Goal: Transaction & Acquisition: Obtain resource

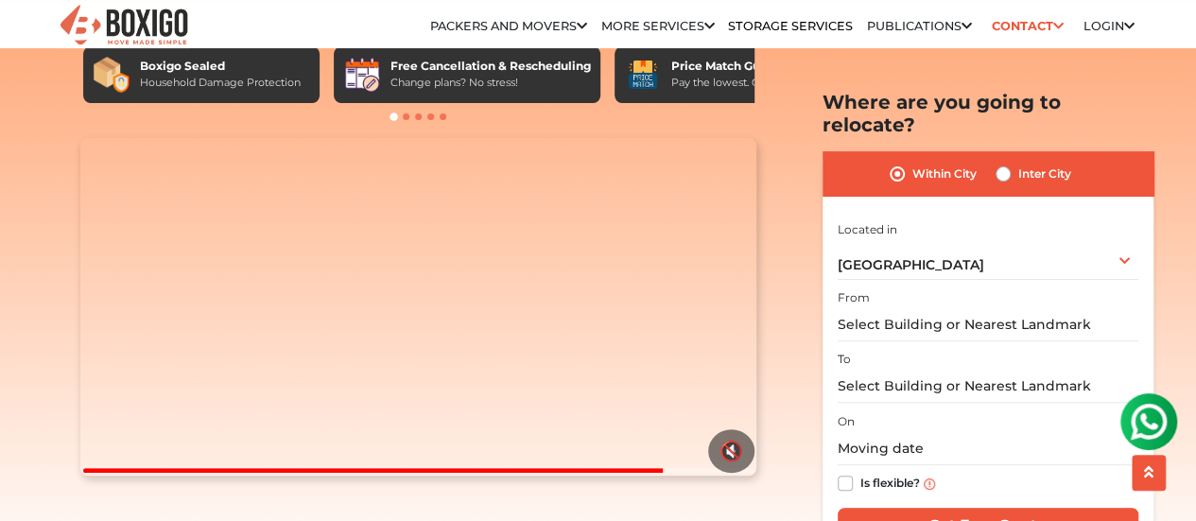
scroll to position [189, 0]
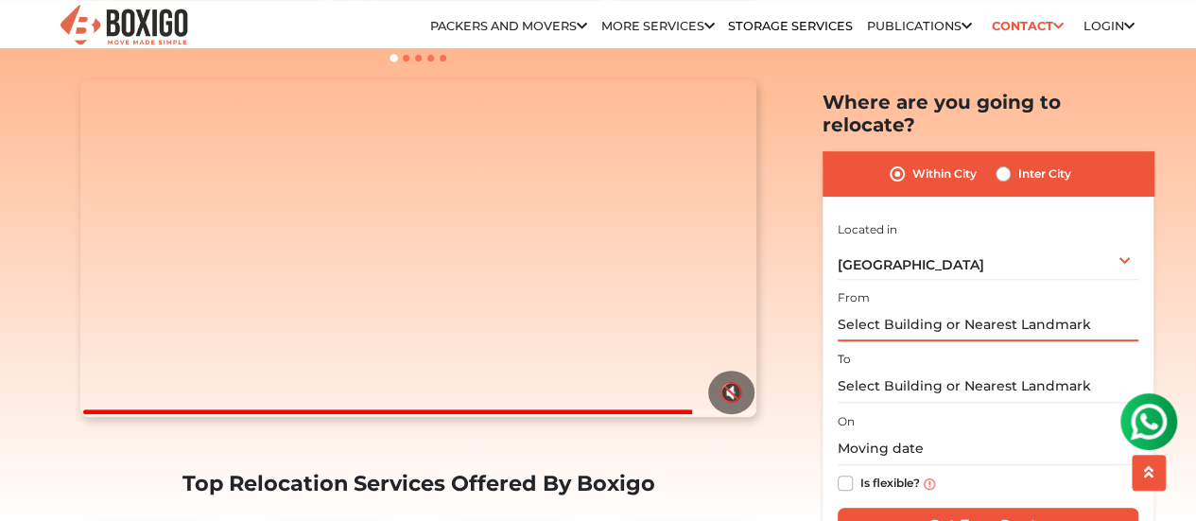
click at [971, 308] on input "text" at bounding box center [988, 324] width 301 height 33
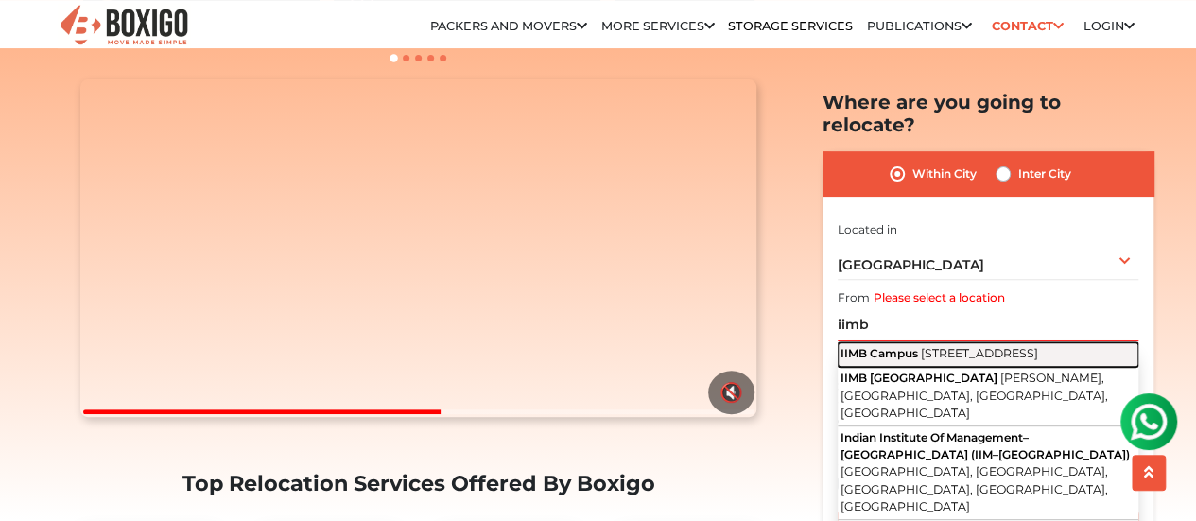
click at [1008, 348] on span "[STREET_ADDRESS]" at bounding box center [979, 353] width 117 height 14
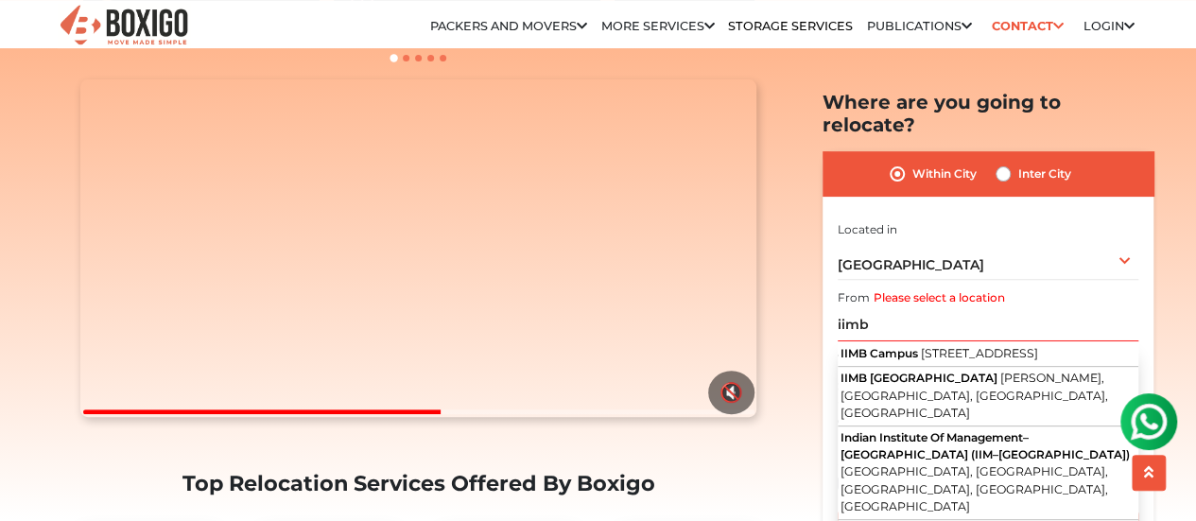
type input "[GEOGRAPHIC_DATA], [STREET_ADDRESS]"
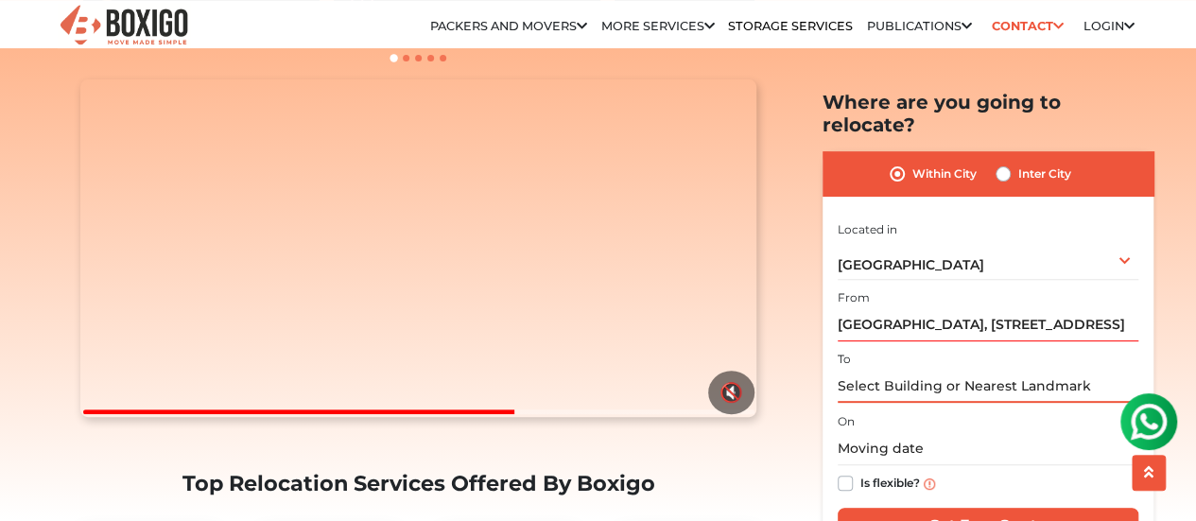
click at [897, 373] on input "text" at bounding box center [988, 386] width 301 height 33
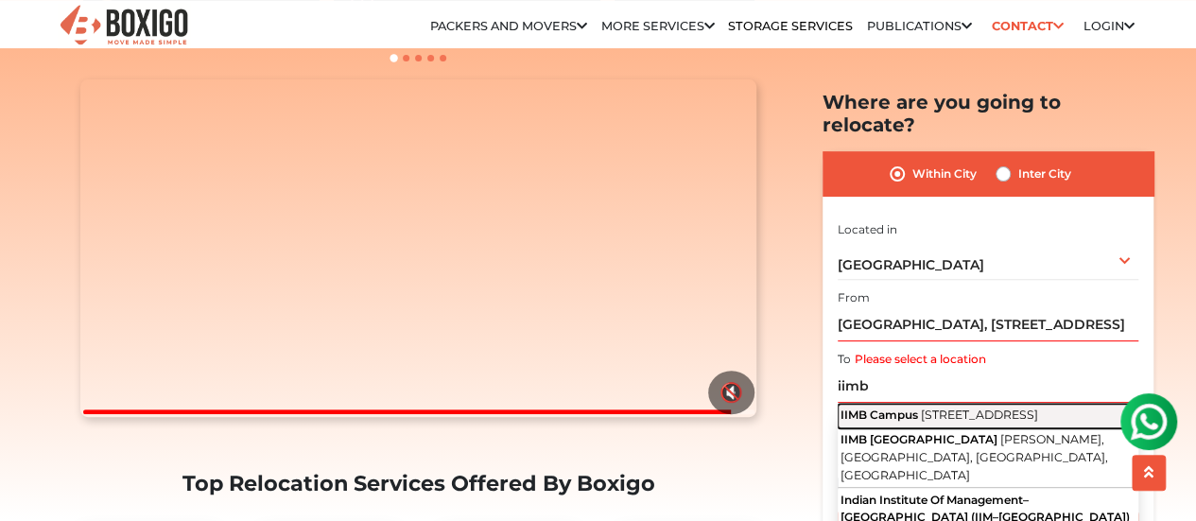
click at [951, 408] on span "[STREET_ADDRESS]" at bounding box center [979, 415] width 117 height 14
type input "[GEOGRAPHIC_DATA], [STREET_ADDRESS]"
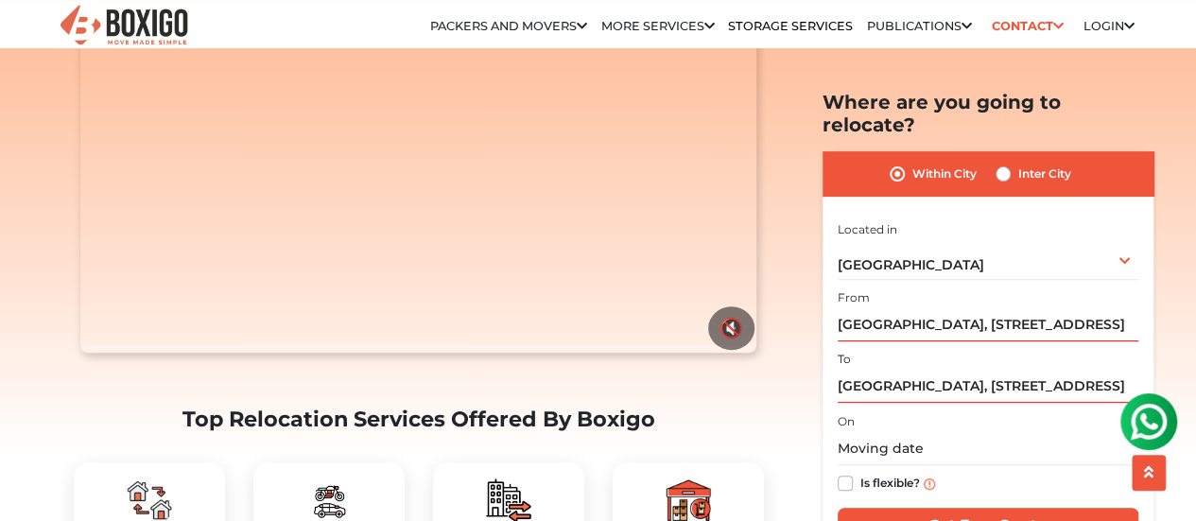
scroll to position [284, 0]
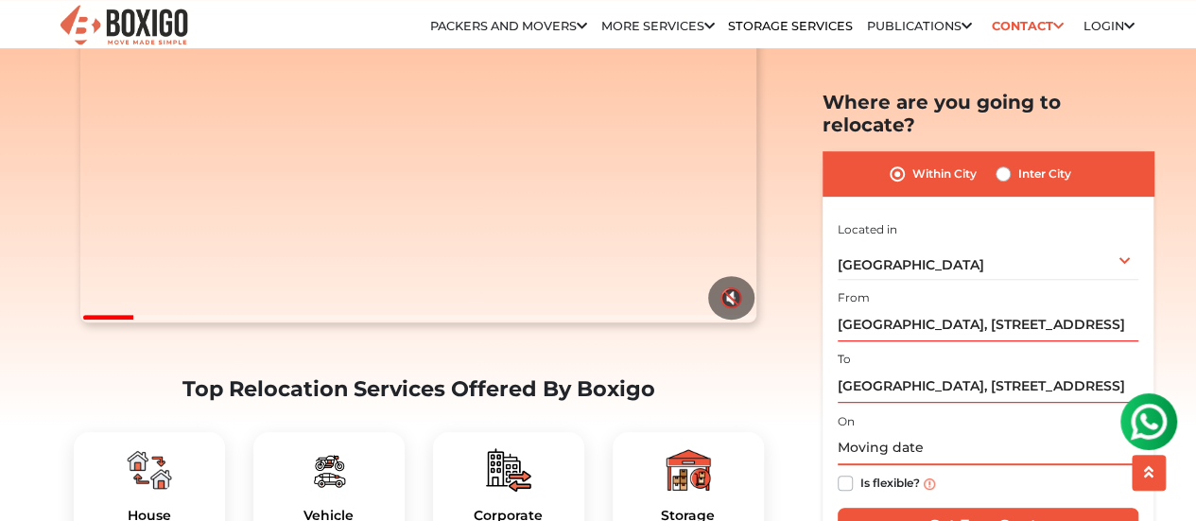
click at [873, 432] on input "text" at bounding box center [988, 448] width 301 height 33
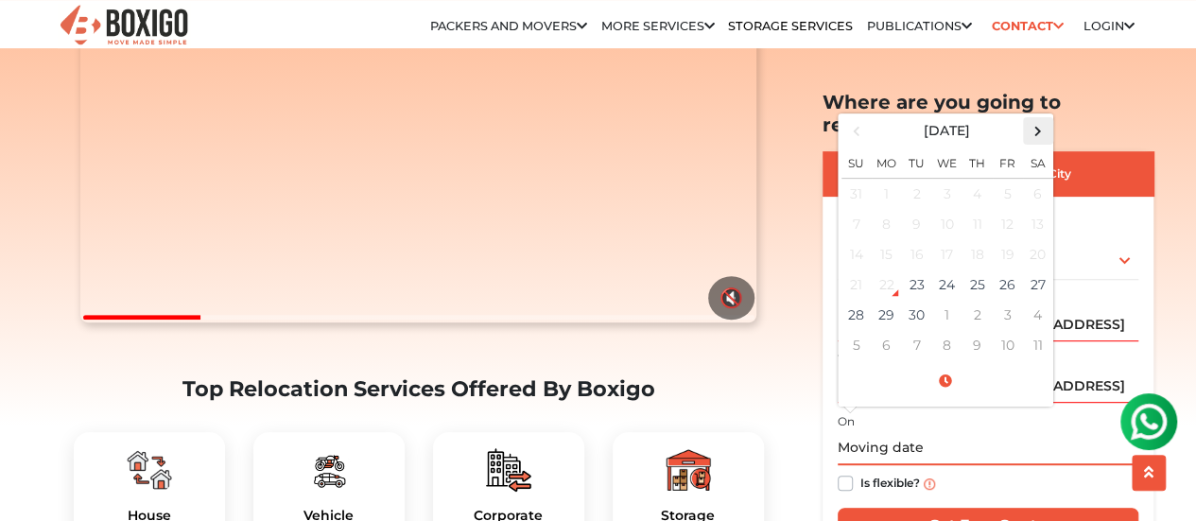
click at [1046, 118] on th at bounding box center [1038, 130] width 30 height 27
click at [970, 178] on td "2" at bounding box center [978, 193] width 30 height 31
type input "[DATE] 12:00 AM"
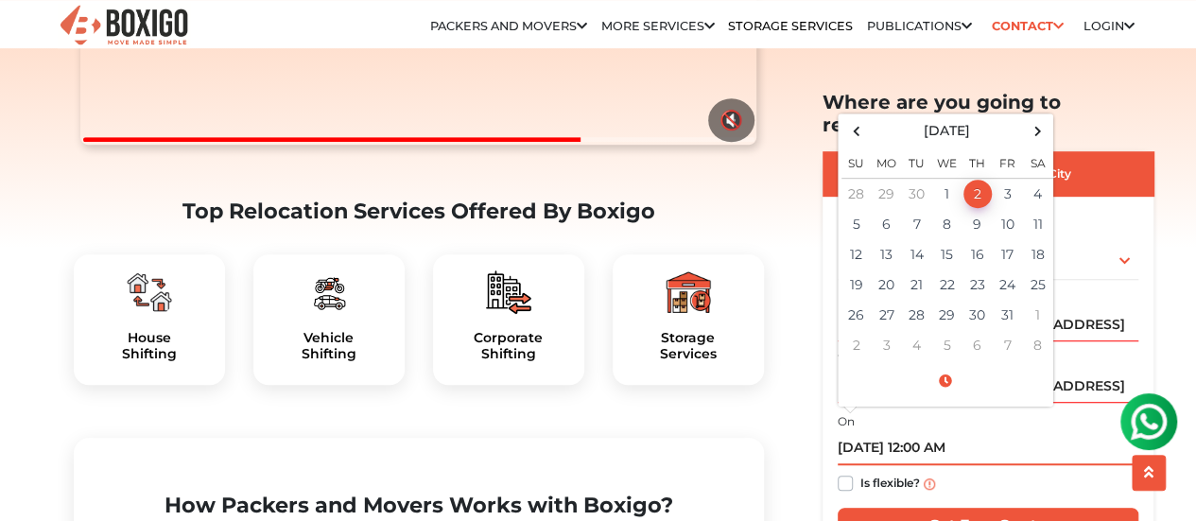
scroll to position [378, 0]
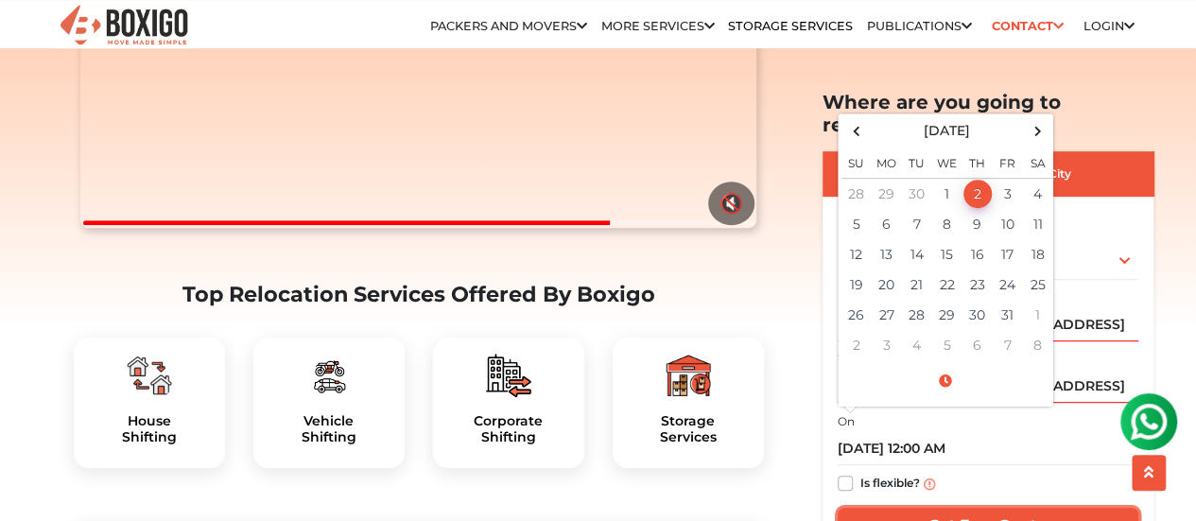
click at [970, 508] on input "Get Free Quote" at bounding box center [988, 526] width 301 height 36
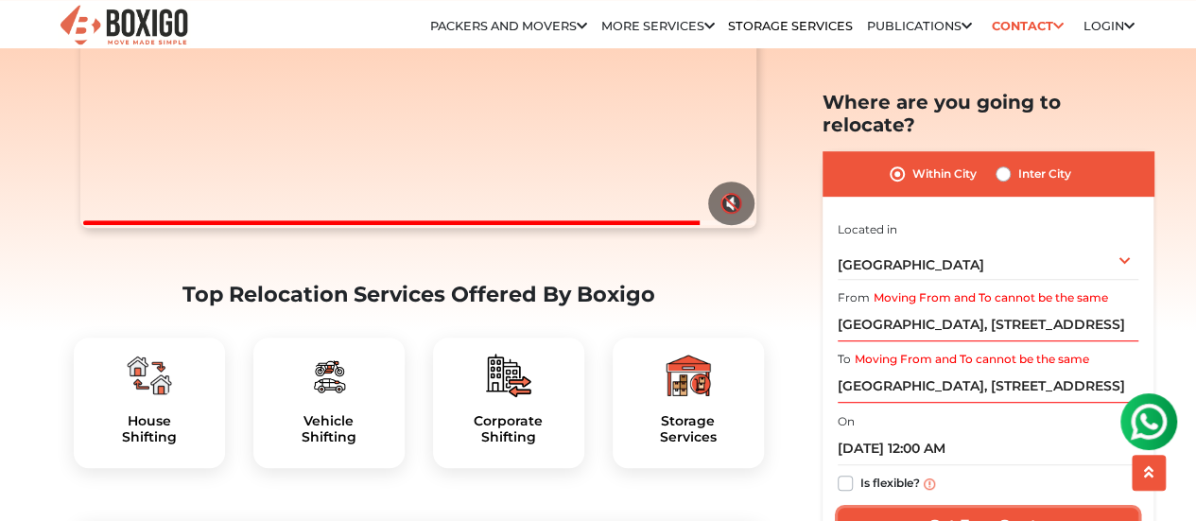
click at [980, 508] on input "Get Free Quote" at bounding box center [988, 526] width 301 height 36
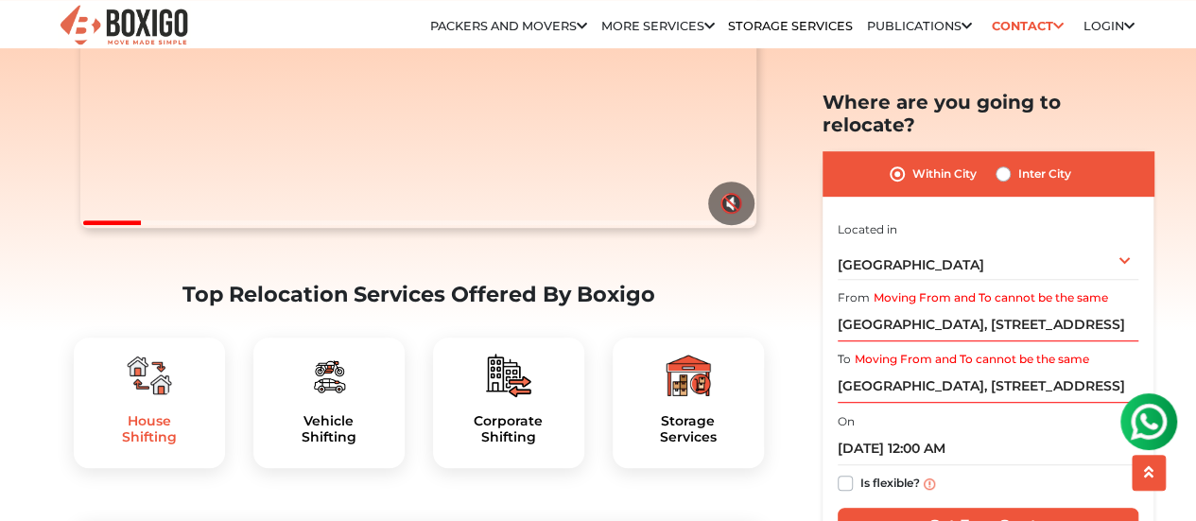
click at [149, 445] on h5 "House Shifting" at bounding box center [149, 429] width 121 height 32
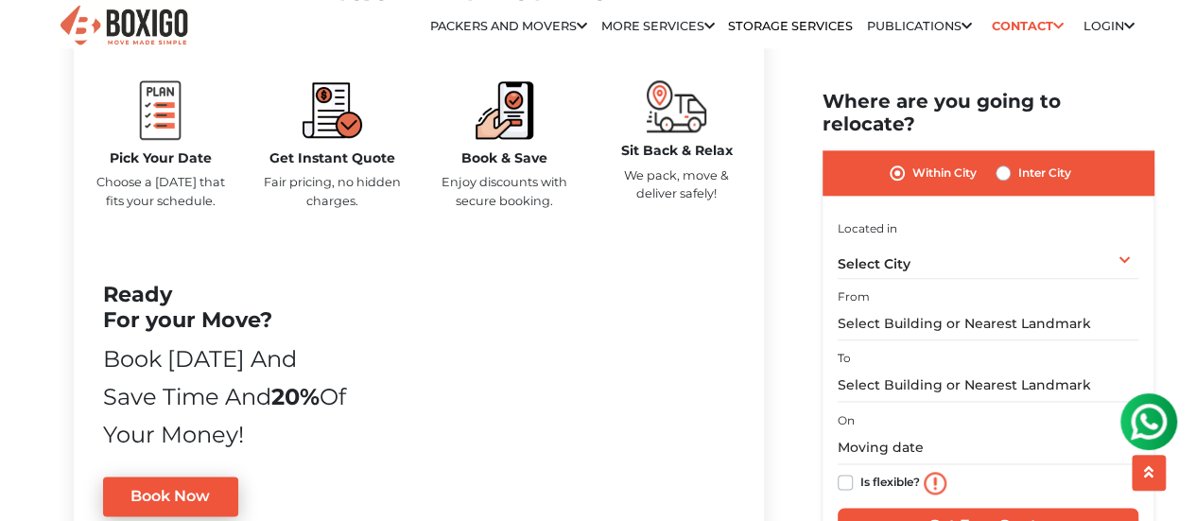
scroll to position [1135, 0]
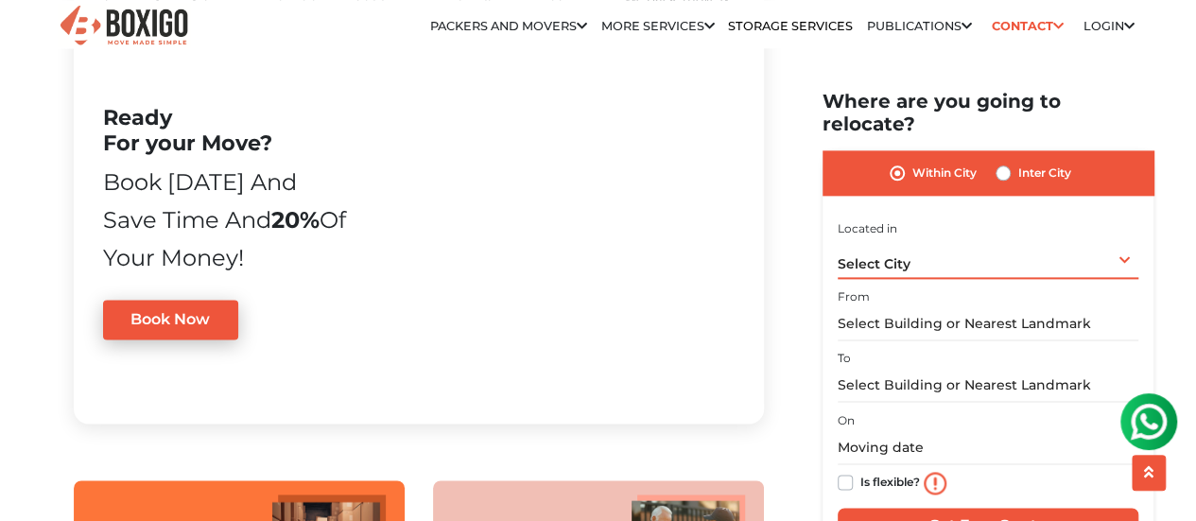
click at [881, 239] on div "Select City Select City [GEOGRAPHIC_DATA] [GEOGRAPHIC_DATA] [GEOGRAPHIC_DATA] […" at bounding box center [988, 259] width 301 height 40
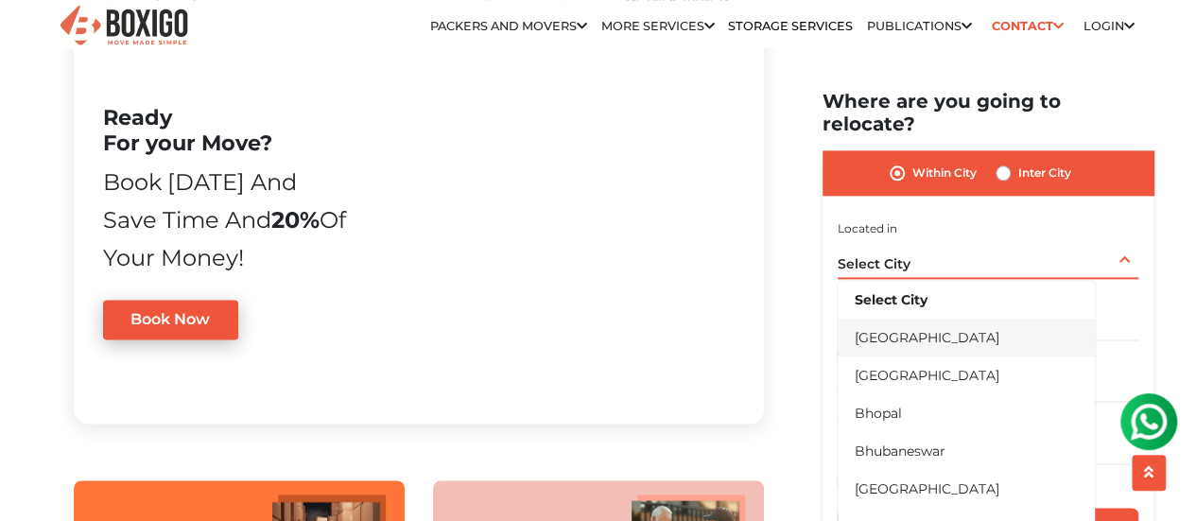
click at [906, 319] on li "[GEOGRAPHIC_DATA]" at bounding box center [966, 338] width 257 height 38
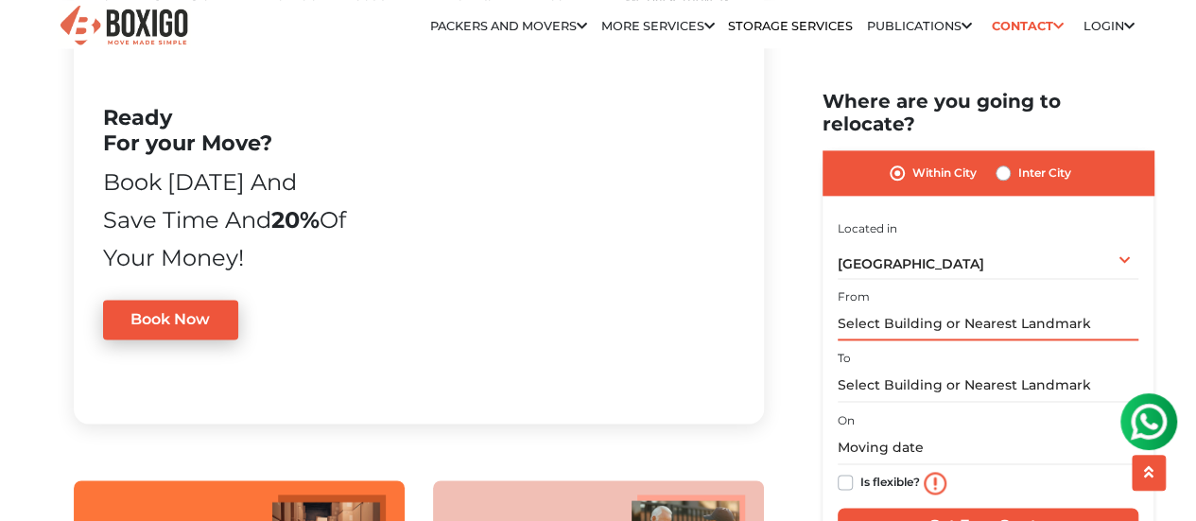
click at [910, 308] on input "text" at bounding box center [988, 324] width 301 height 33
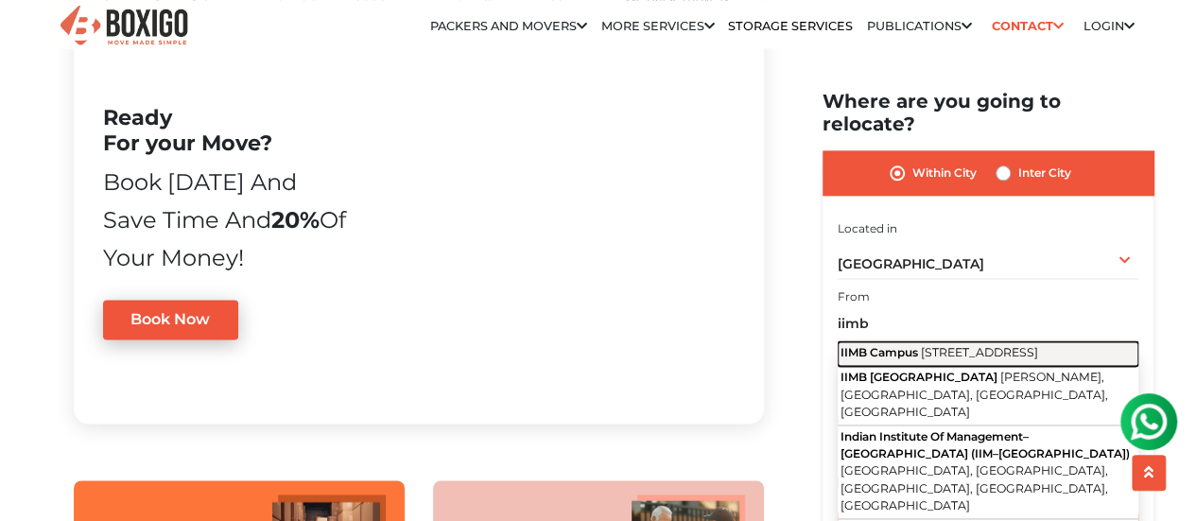
click at [913, 346] on span "IIMB Campus" at bounding box center [880, 353] width 78 height 14
type input "[GEOGRAPHIC_DATA], [STREET_ADDRESS]"
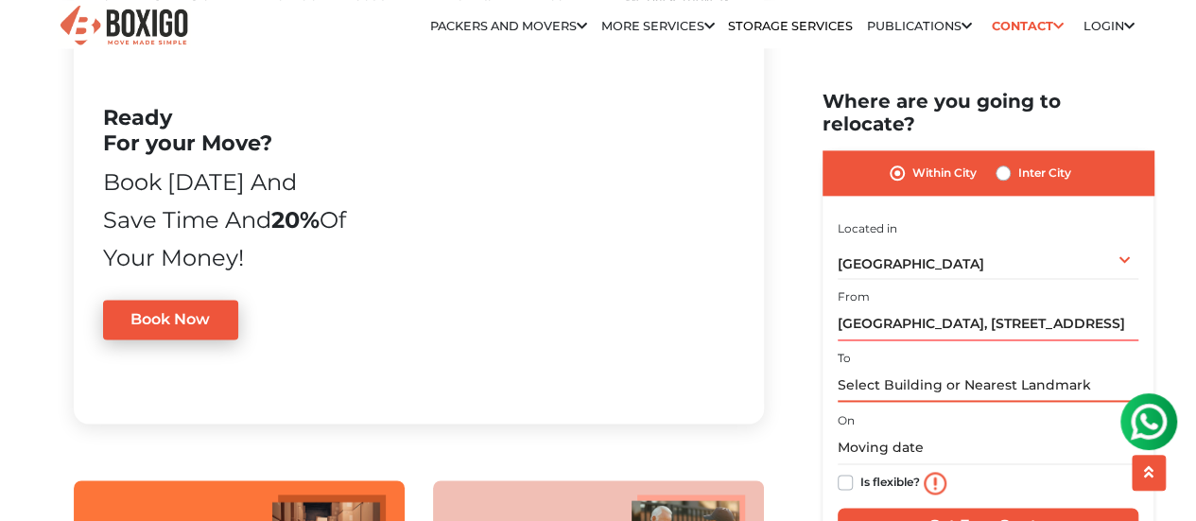
click at [887, 370] on input "text" at bounding box center [988, 386] width 301 height 33
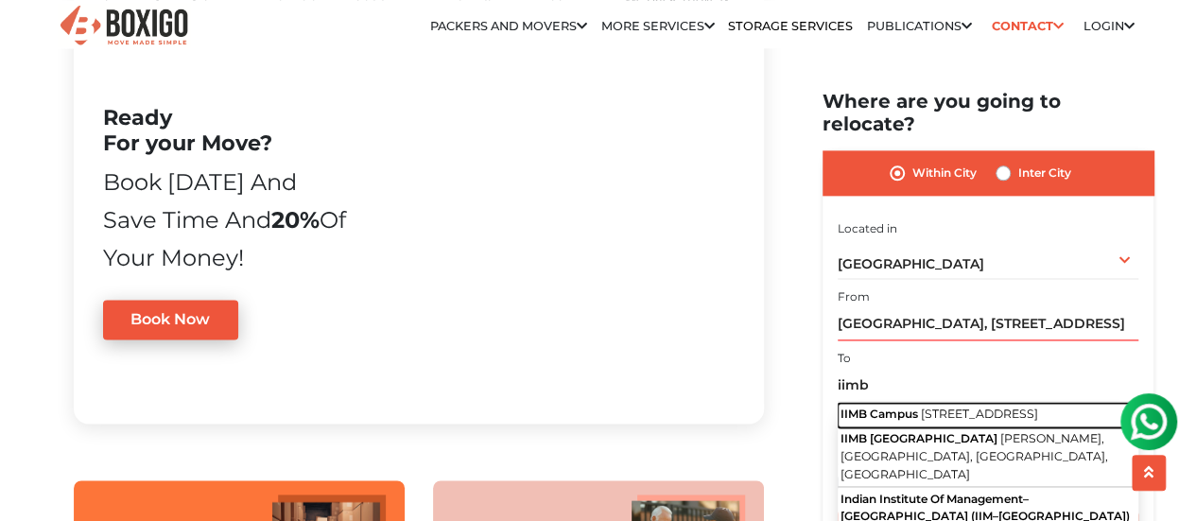
click at [895, 408] on span "IIMB Campus" at bounding box center [880, 415] width 78 height 14
type input "[GEOGRAPHIC_DATA], [STREET_ADDRESS]"
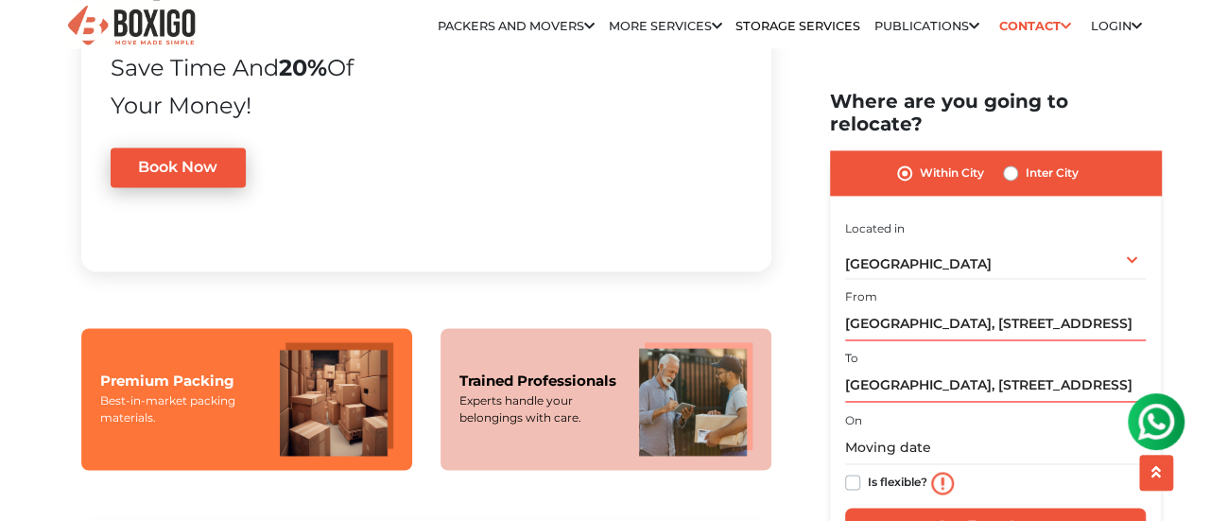
scroll to position [1324, 0]
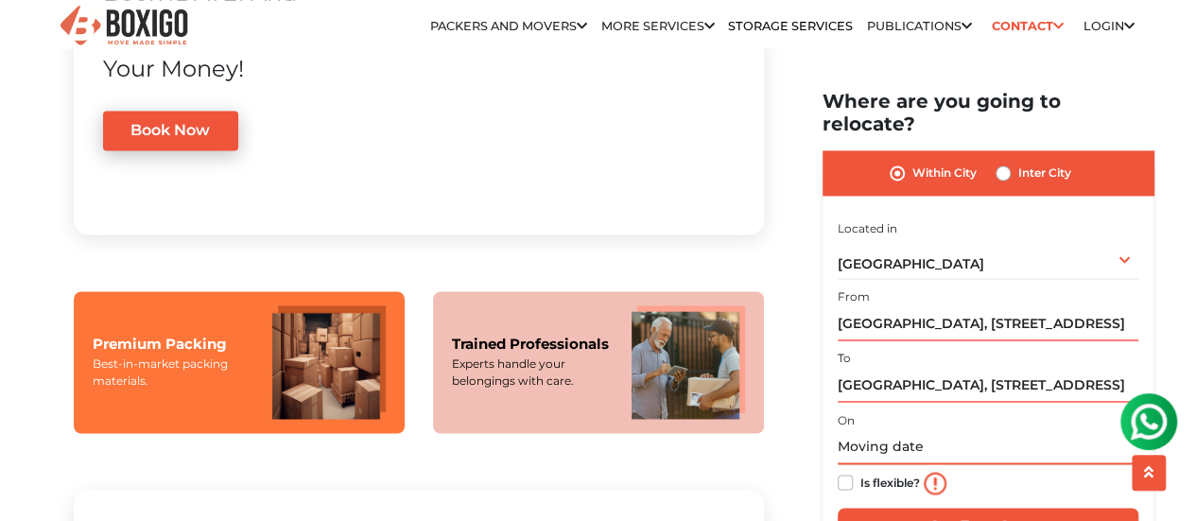
click at [885, 432] on input "text" at bounding box center [988, 448] width 301 height 33
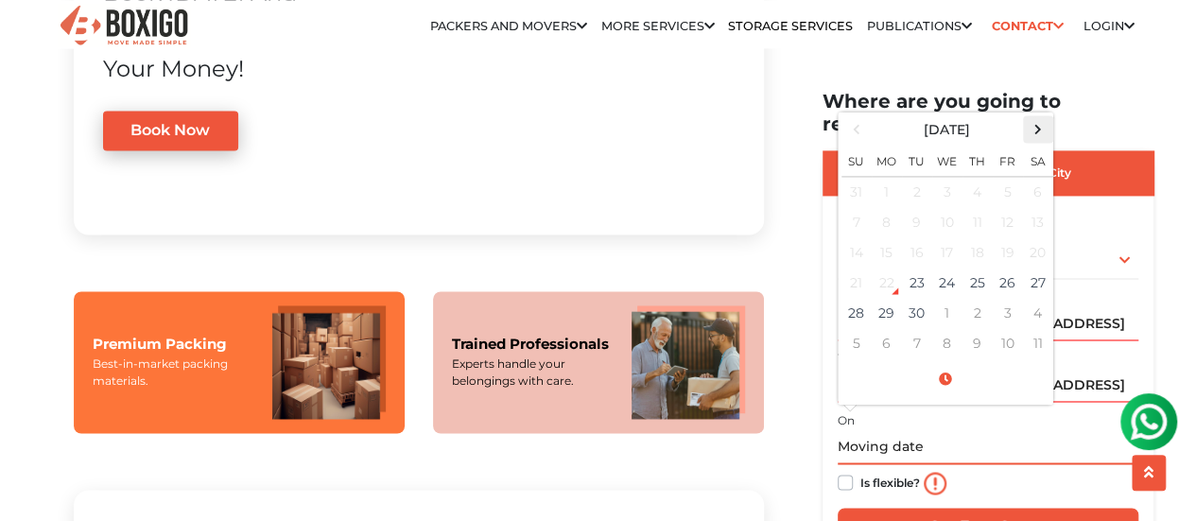
click at [1039, 117] on span at bounding box center [1038, 130] width 26 height 26
click at [978, 178] on td "2" at bounding box center [978, 193] width 30 height 31
type input "[DATE] 12:00 AM"
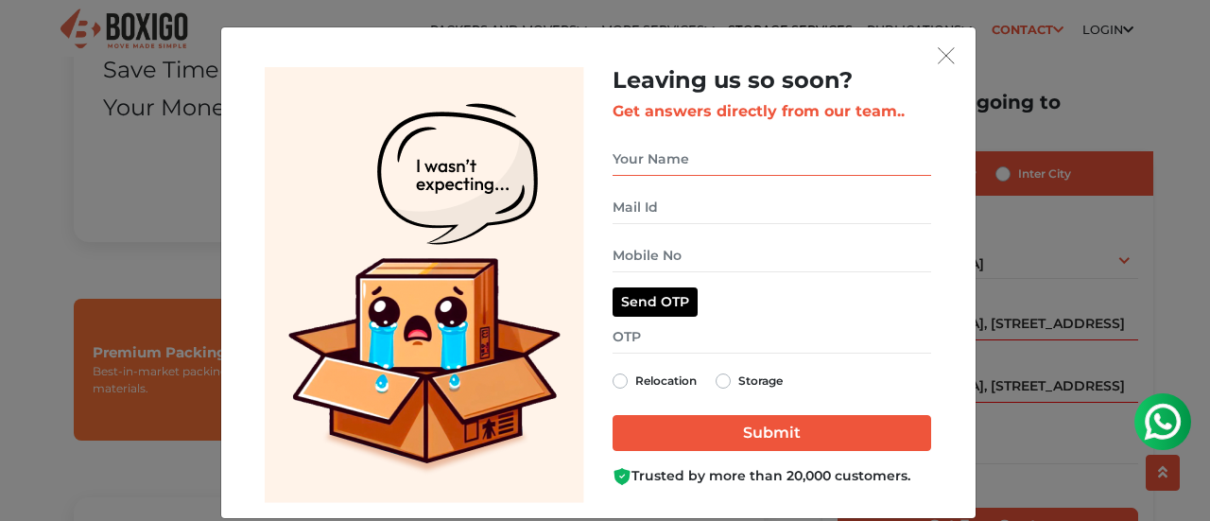
click at [687, 161] on input "get free quote dialog" at bounding box center [772, 159] width 319 height 33
type input "[PERSON_NAME] M"
click at [661, 202] on input "get free quote dialog" at bounding box center [772, 207] width 319 height 33
click at [667, 262] on input "get free quote dialog" at bounding box center [772, 255] width 319 height 33
click at [635, 387] on label "Relocation" at bounding box center [665, 381] width 61 height 23
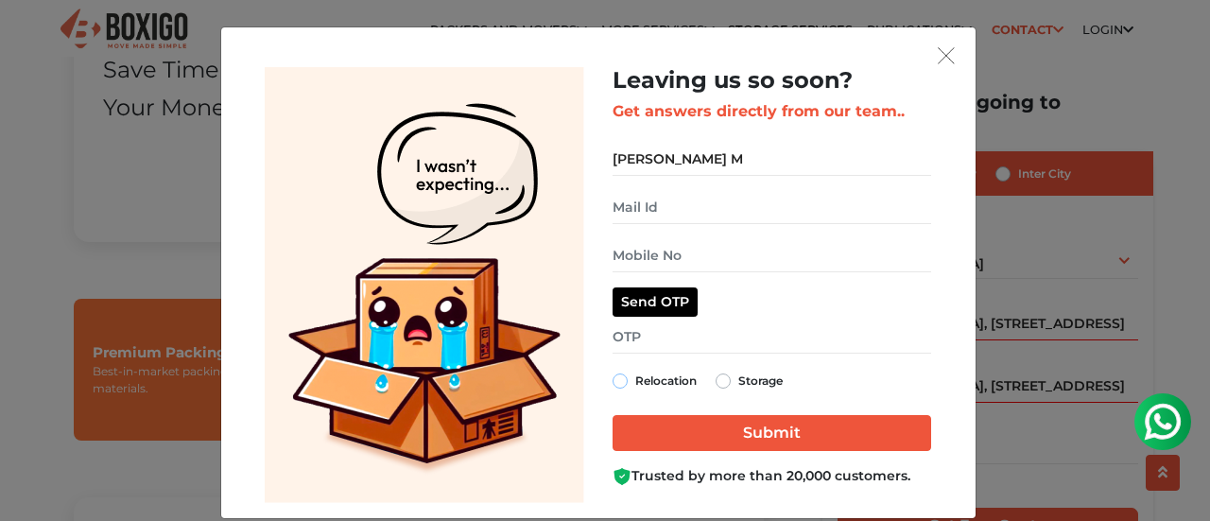
click at [619, 387] on input "Relocation" at bounding box center [620, 379] width 15 height 19
radio input "true"
click at [690, 256] on input "get free quote dialog" at bounding box center [772, 255] width 319 height 33
type input "9845019030"
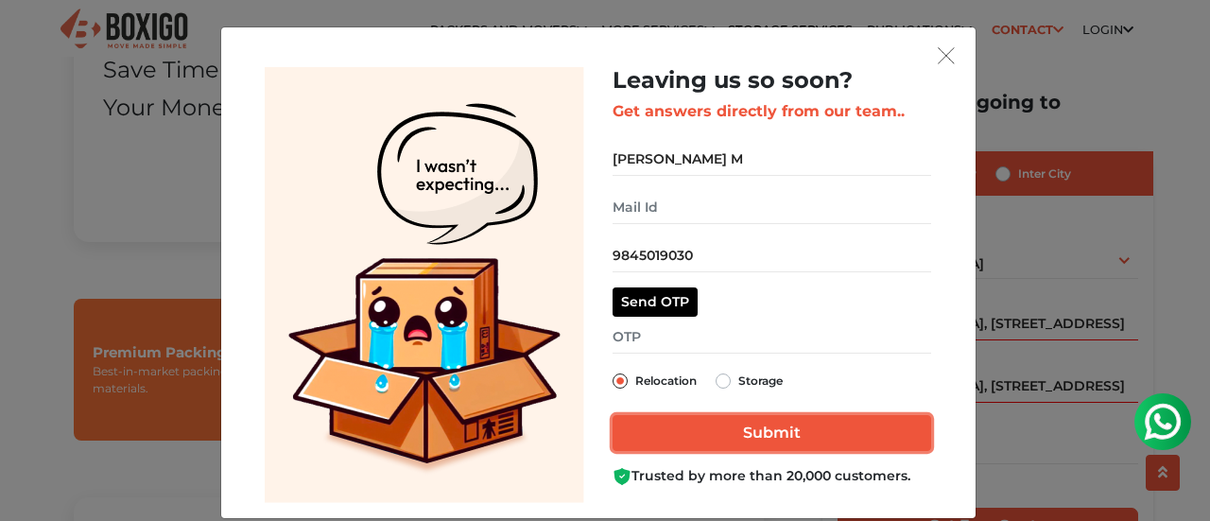
click at [738, 430] on input "Submit" at bounding box center [772, 433] width 319 height 36
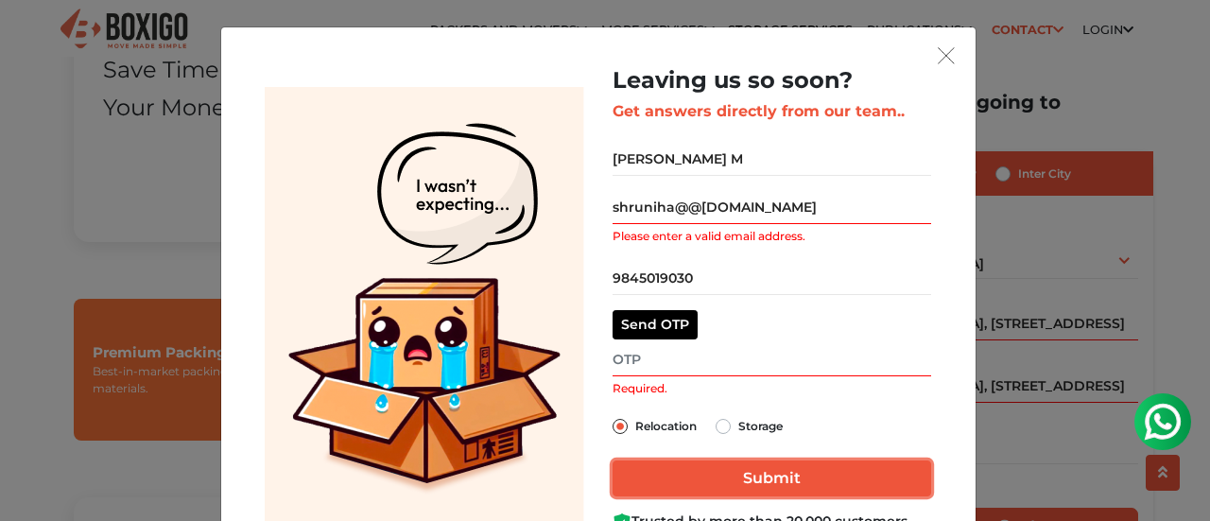
click at [685, 470] on input "Submit" at bounding box center [772, 478] width 319 height 36
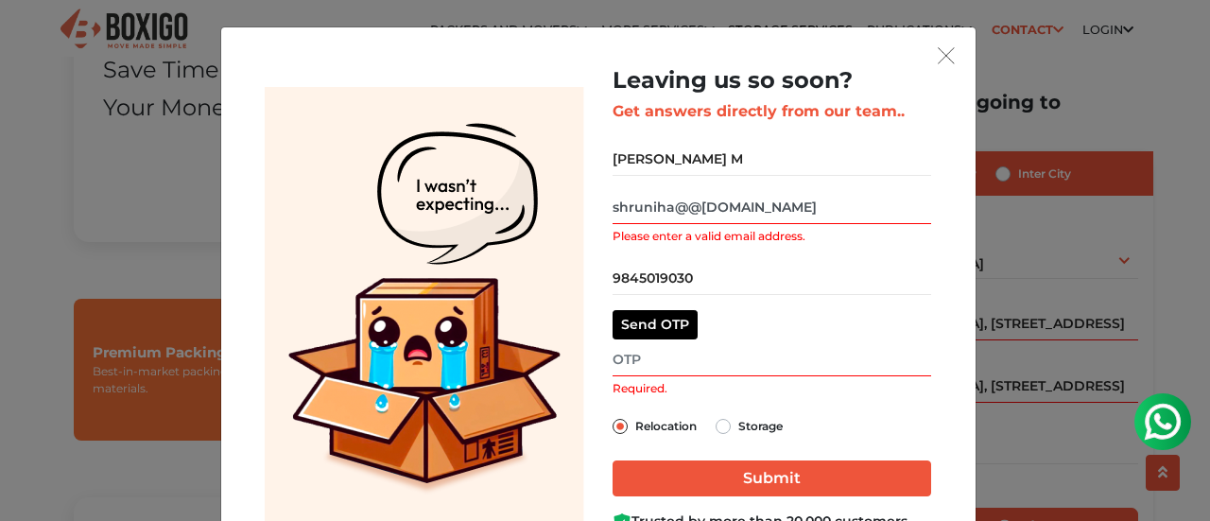
scroll to position [63, 0]
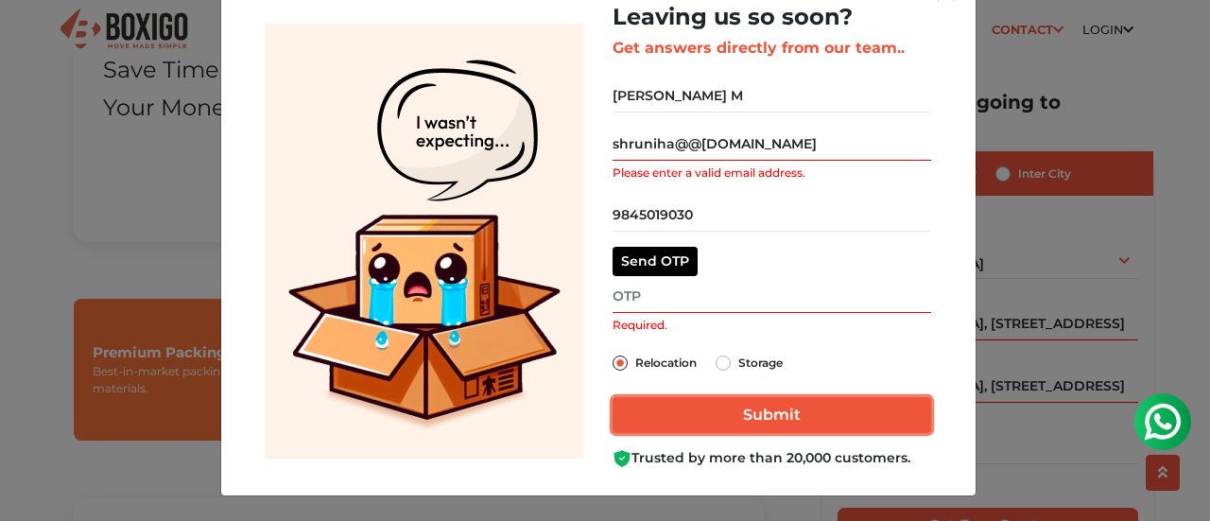
click at [666, 417] on input "Submit" at bounding box center [772, 415] width 319 height 36
click at [666, 413] on input "Submit" at bounding box center [772, 415] width 319 height 36
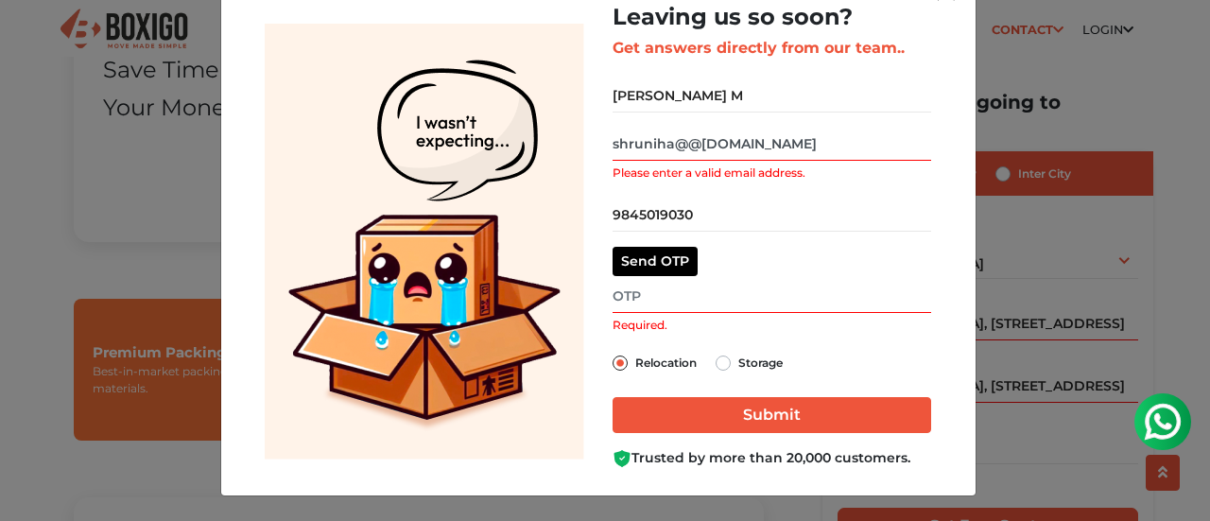
click at [679, 142] on input "shruniha@@[DOMAIN_NAME]" at bounding box center [772, 144] width 319 height 33
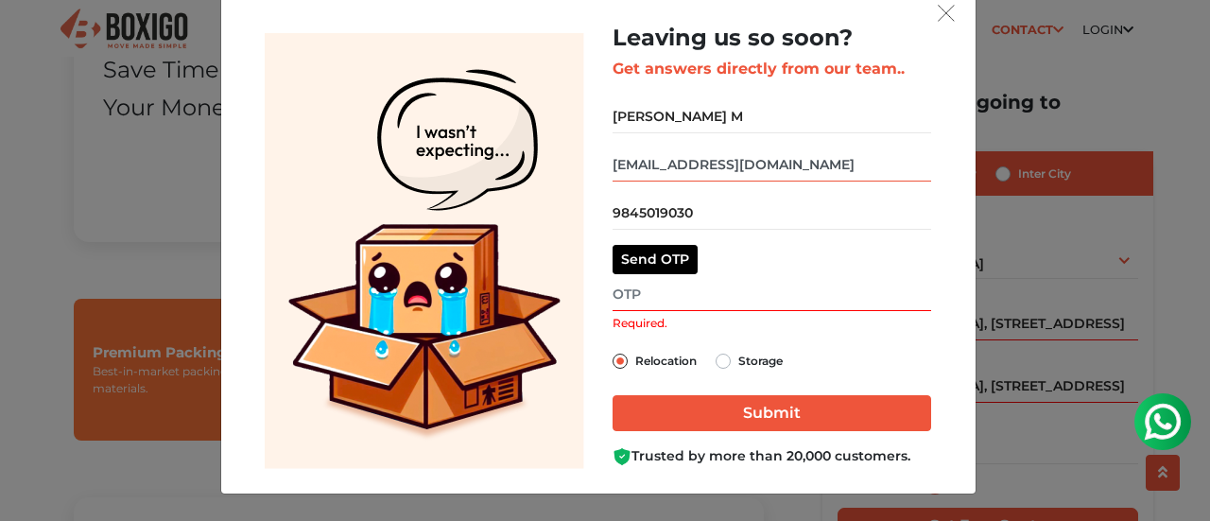
scroll to position [41, 0]
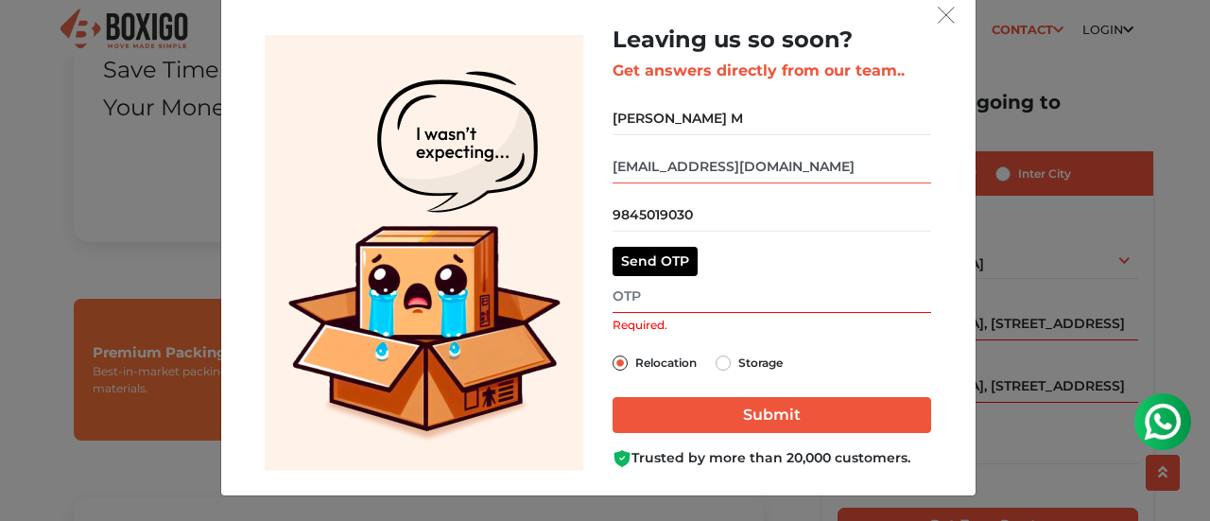
type input "[EMAIL_ADDRESS][DOMAIN_NAME]"
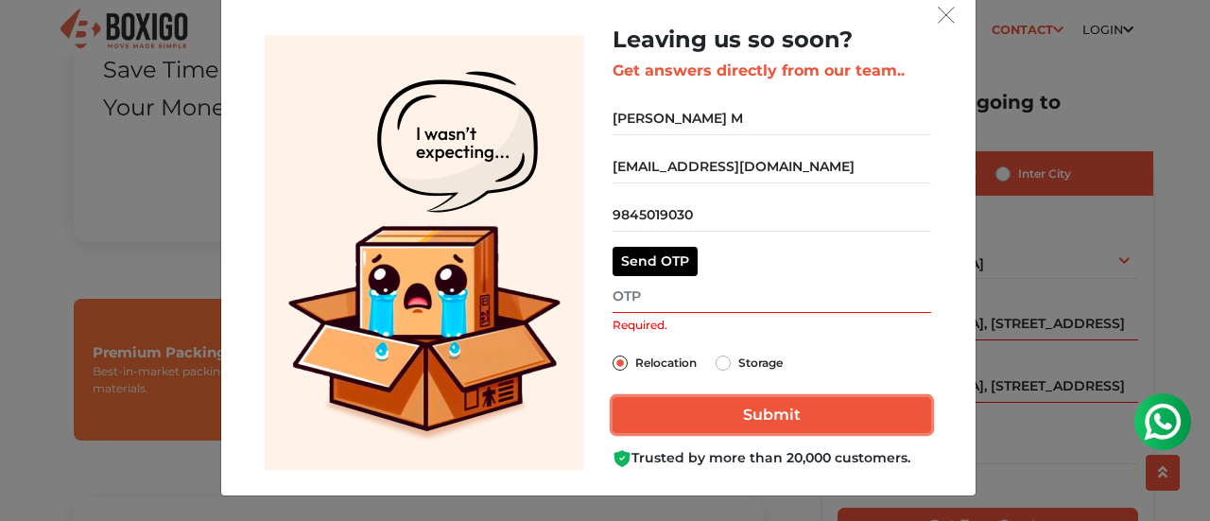
click at [763, 421] on input "Submit" at bounding box center [772, 415] width 319 height 36
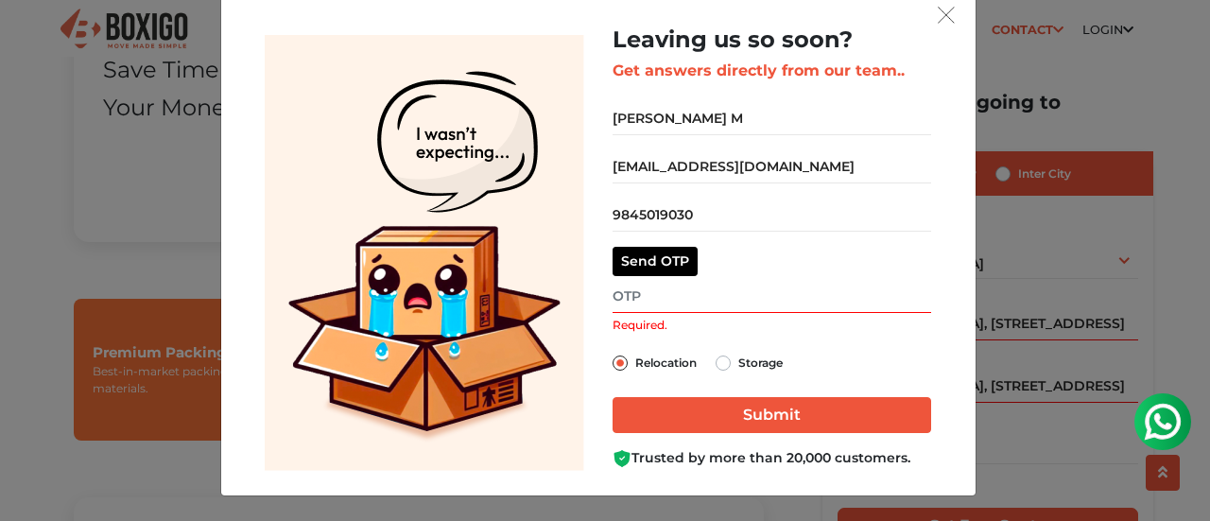
click at [664, 294] on input "Required." at bounding box center [772, 296] width 319 height 33
click at [657, 268] on button "Send OTP" at bounding box center [655, 261] width 85 height 29
click at [632, 305] on input "Required." at bounding box center [772, 296] width 319 height 33
click at [648, 292] on input "Required." at bounding box center [772, 296] width 319 height 33
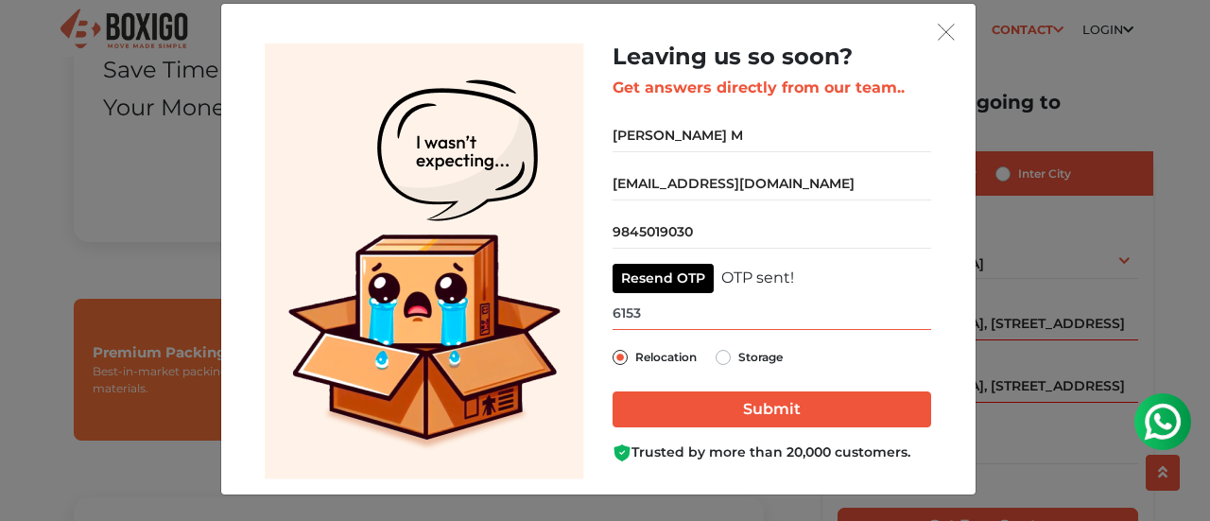
type input "6153"
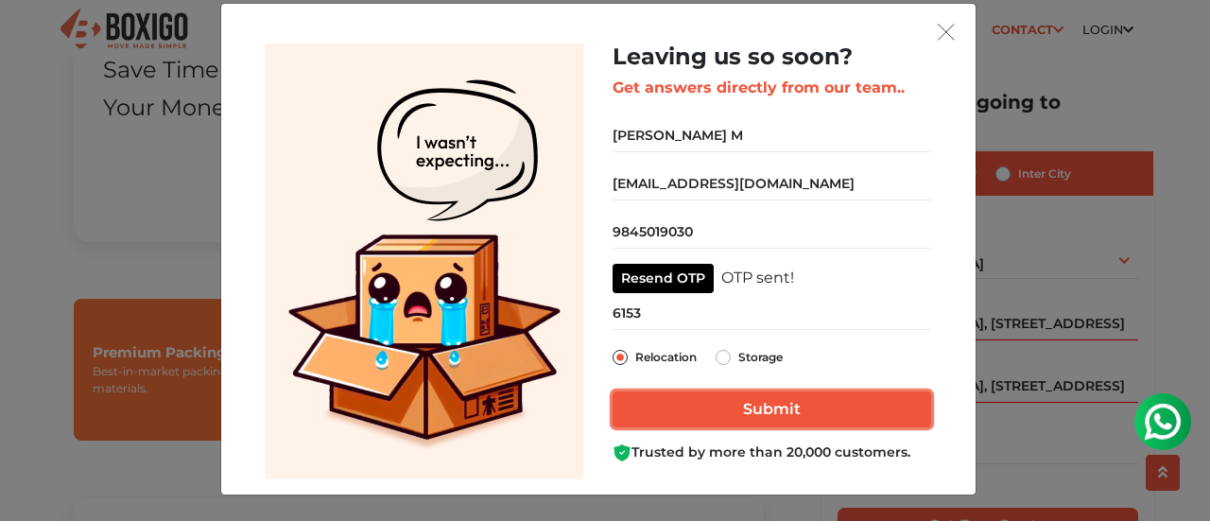
click at [656, 404] on input "Submit" at bounding box center [772, 409] width 319 height 36
